Goal: Task Accomplishment & Management: Use online tool/utility

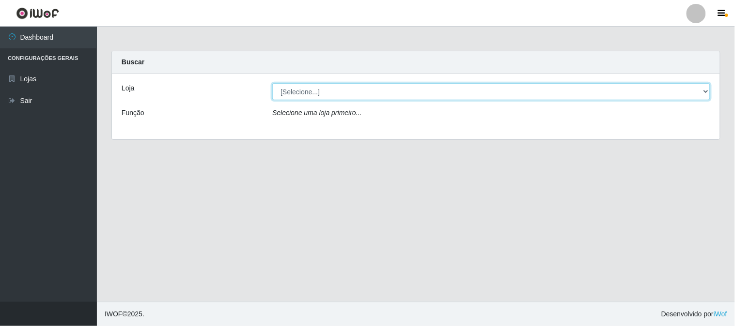
click at [313, 89] on select "[Selecione...] Rede Compras Supermercados - LOJA 1" at bounding box center [491, 91] width 438 height 17
select select "158"
click at [272, 83] on select "[Selecione...] Rede Compras Supermercados - LOJA 1" at bounding box center [491, 91] width 438 height 17
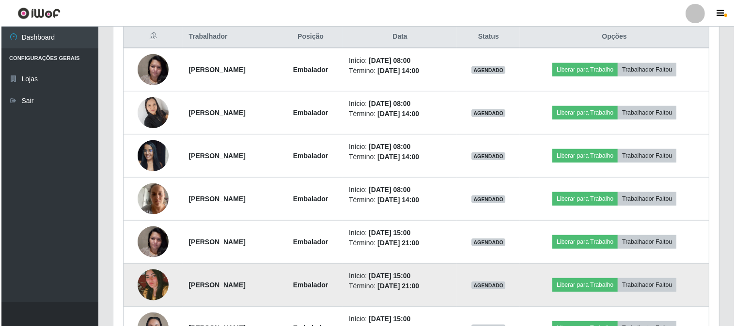
scroll to position [430, 0]
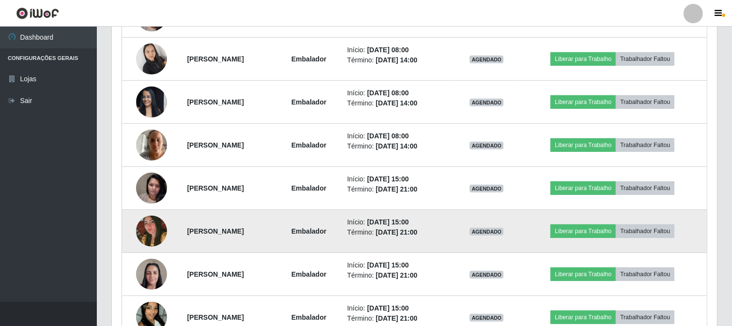
click at [141, 232] on img at bounding box center [151, 231] width 31 height 46
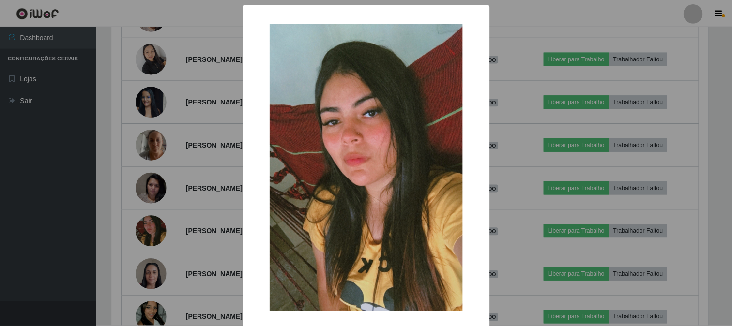
scroll to position [46, 0]
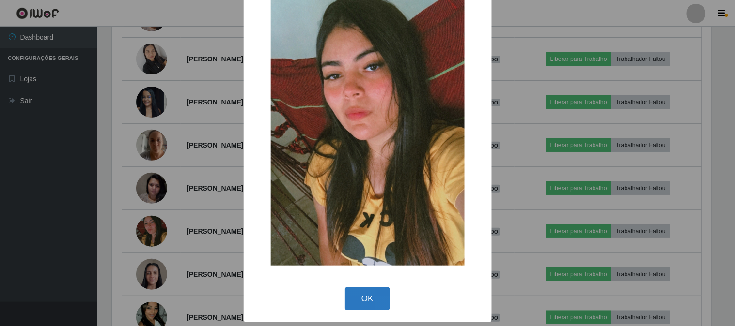
click at [362, 295] on button "OK" at bounding box center [367, 299] width 45 height 23
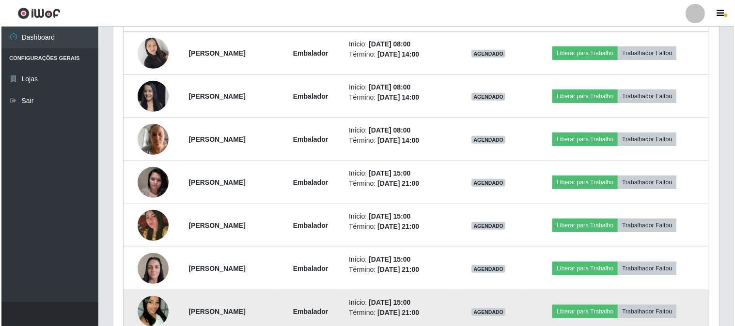
scroll to position [490, 0]
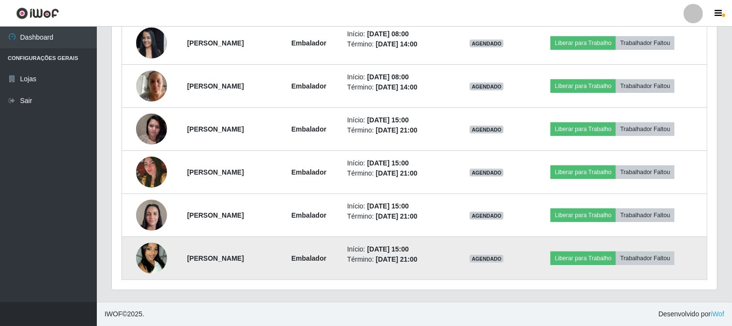
click at [161, 255] on img at bounding box center [151, 258] width 31 height 55
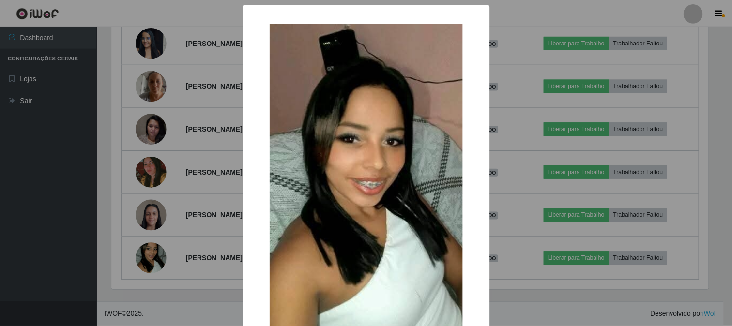
scroll to position [102, 0]
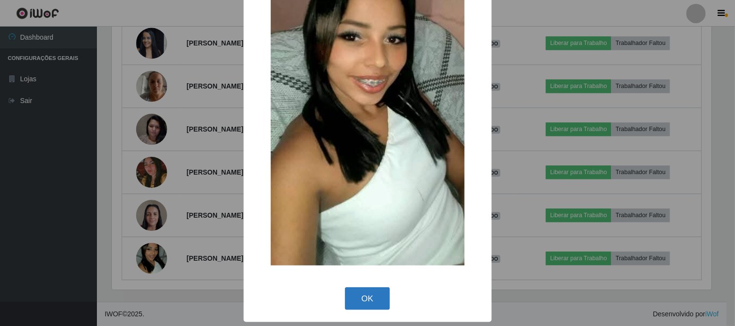
click at [364, 291] on button "OK" at bounding box center [367, 299] width 45 height 23
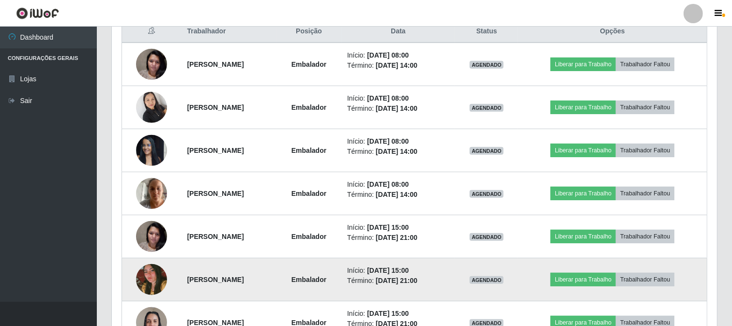
scroll to position [328, 0]
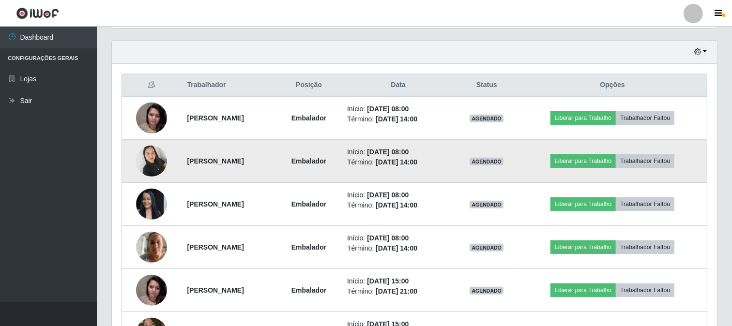
click at [143, 157] on img at bounding box center [151, 160] width 31 height 41
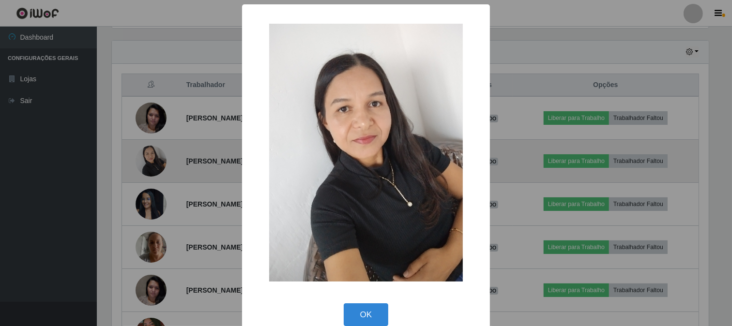
scroll to position [201, 599]
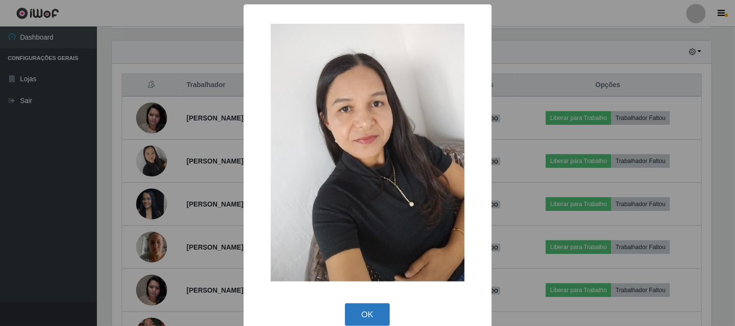
click at [355, 310] on button "OK" at bounding box center [367, 315] width 45 height 23
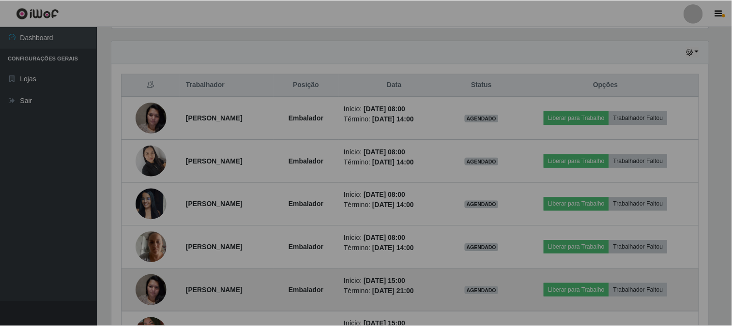
scroll to position [201, 605]
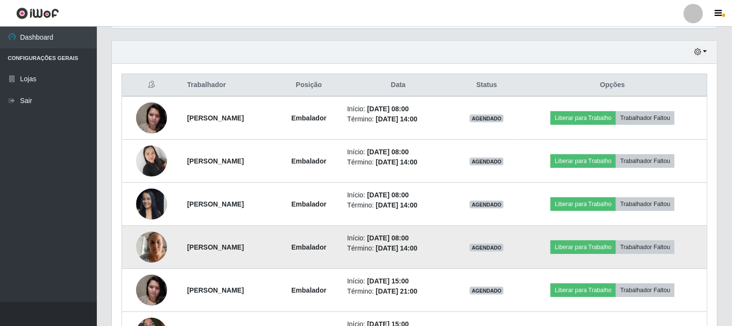
click at [149, 249] on img at bounding box center [151, 247] width 31 height 41
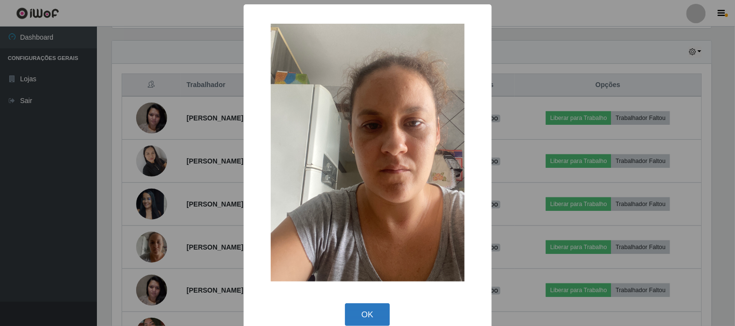
click at [363, 317] on button "OK" at bounding box center [367, 315] width 45 height 23
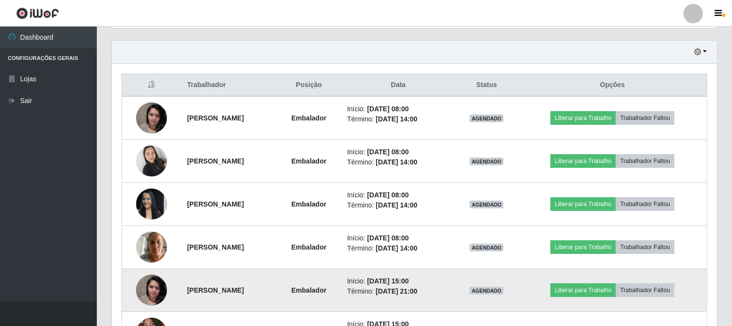
scroll to position [201, 605]
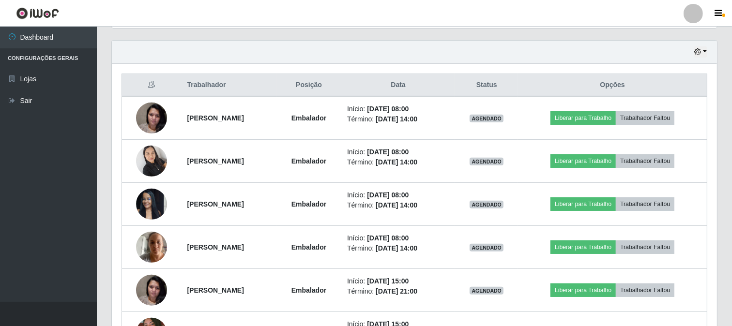
click at [679, 82] on th "Opções" at bounding box center [612, 85] width 189 height 23
